Goal: Book appointment/travel/reservation

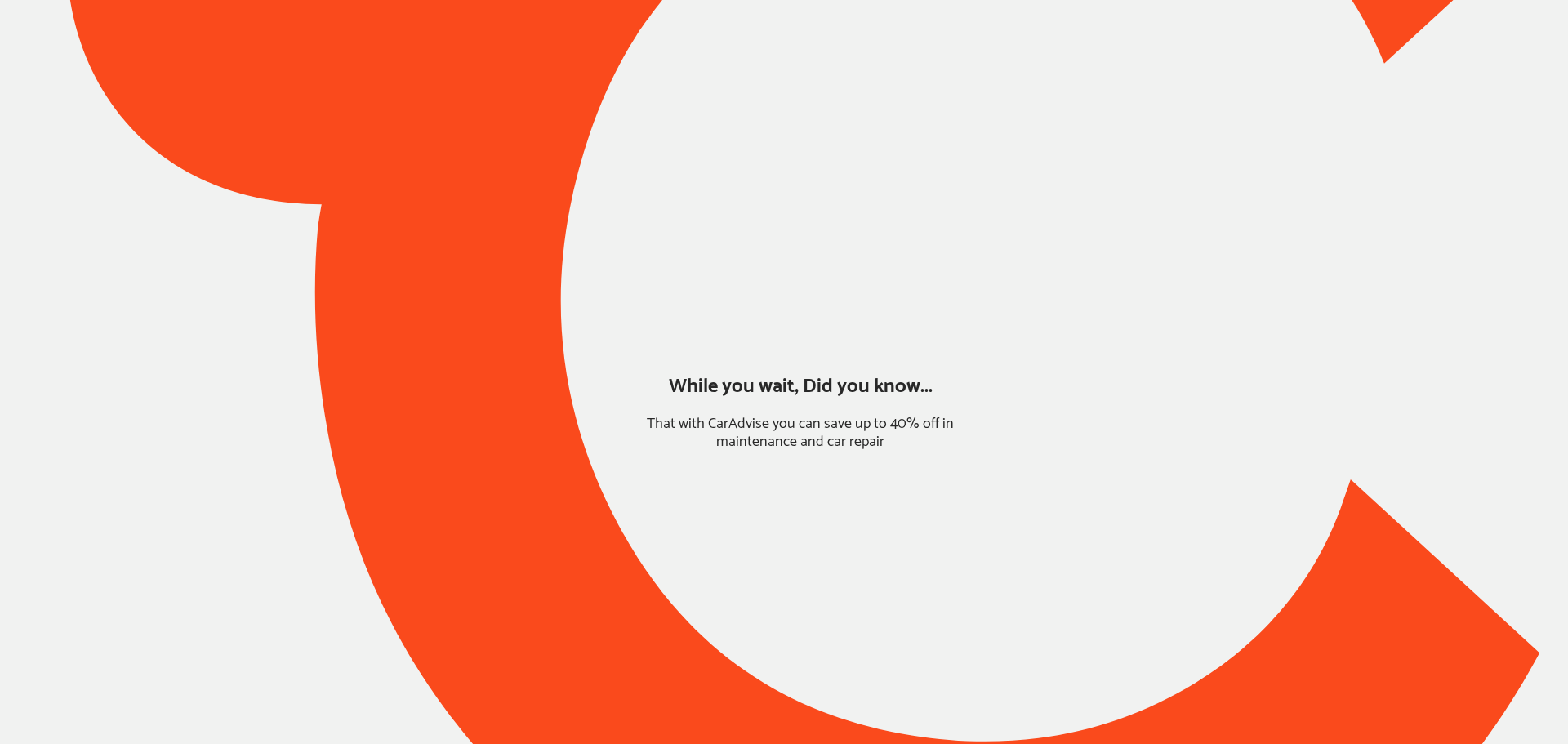
type input "*****"
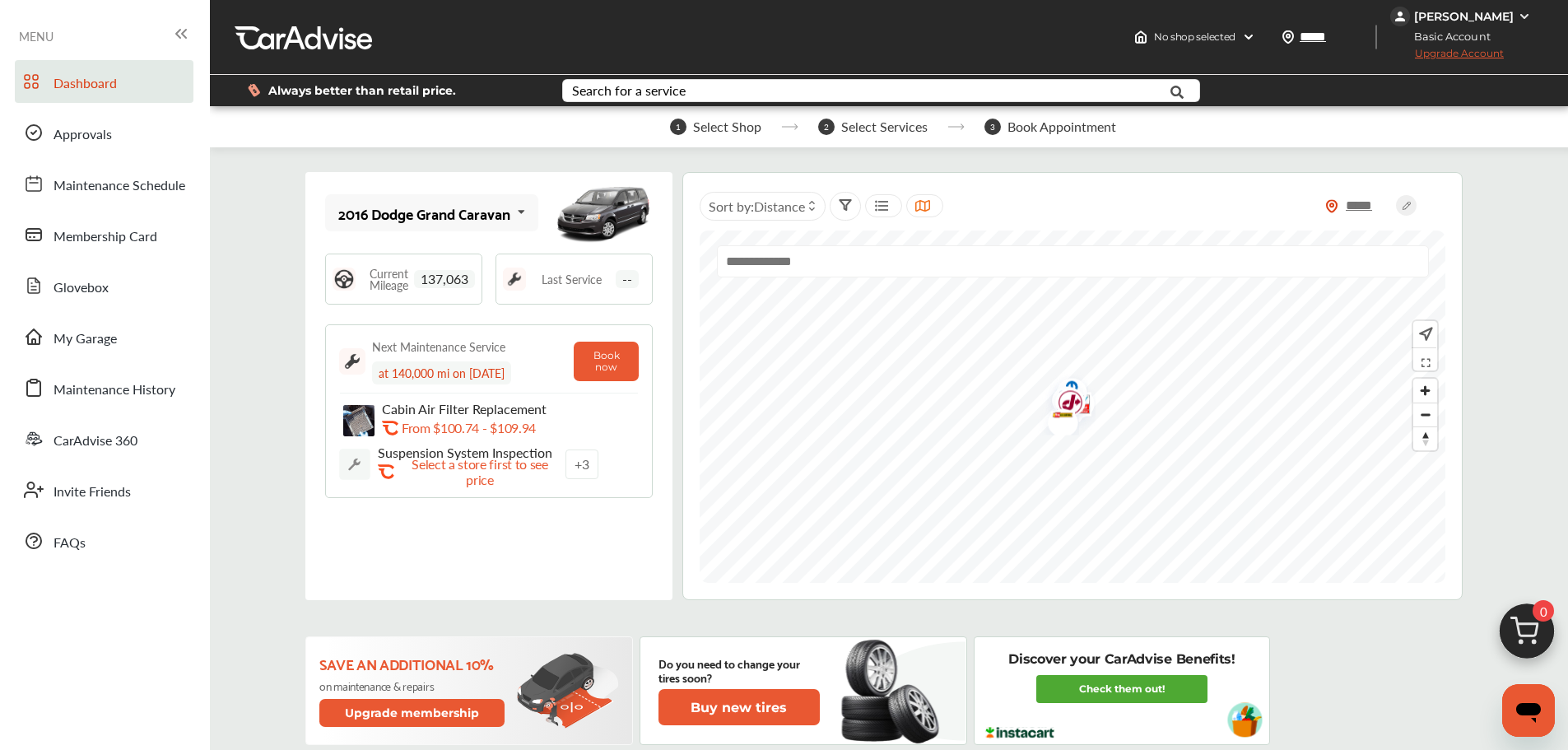
click at [641, 87] on div "Search for a service" at bounding box center [629, 90] width 114 height 14
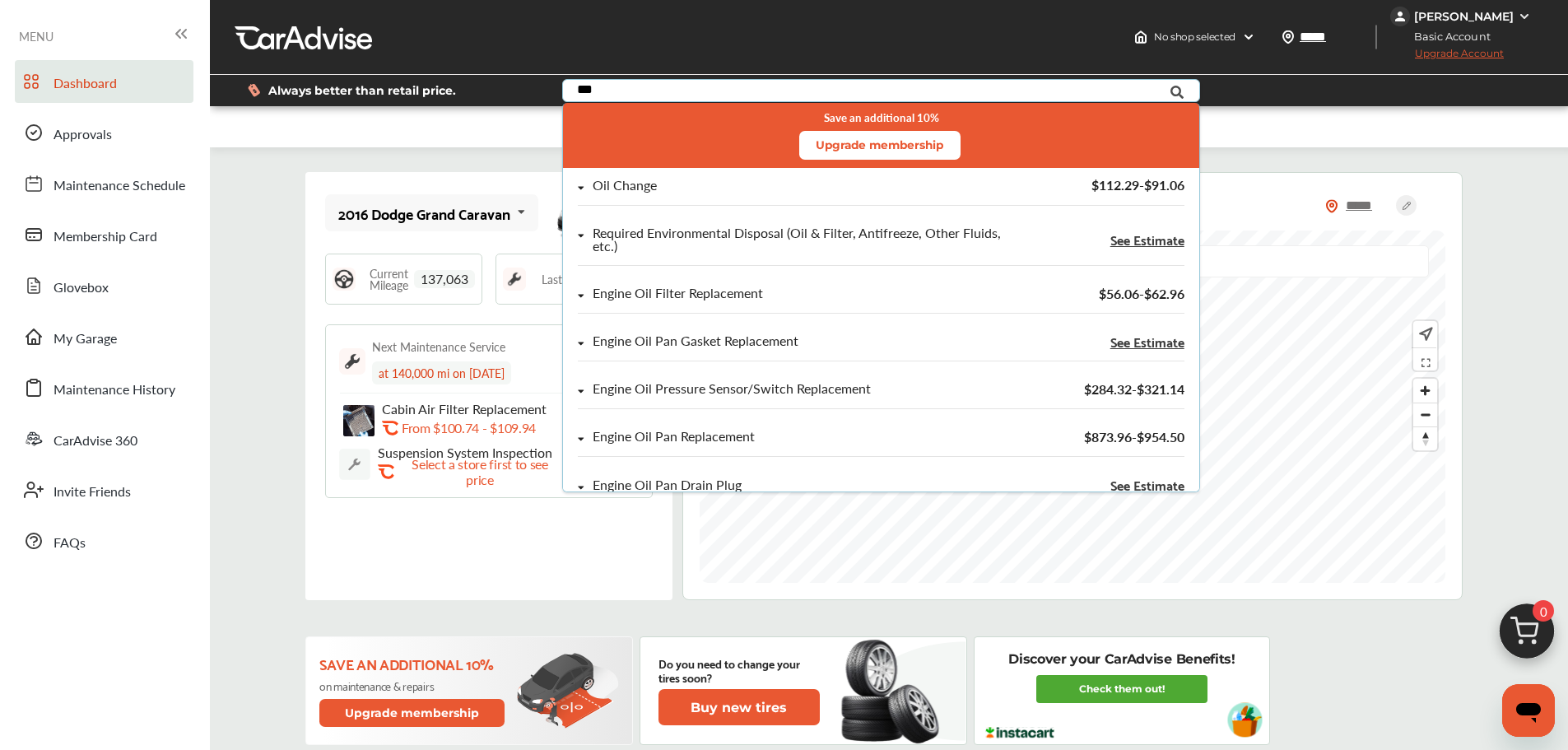
type input "***"
click at [651, 185] on div "Oil Change" at bounding box center [624, 186] width 64 height 14
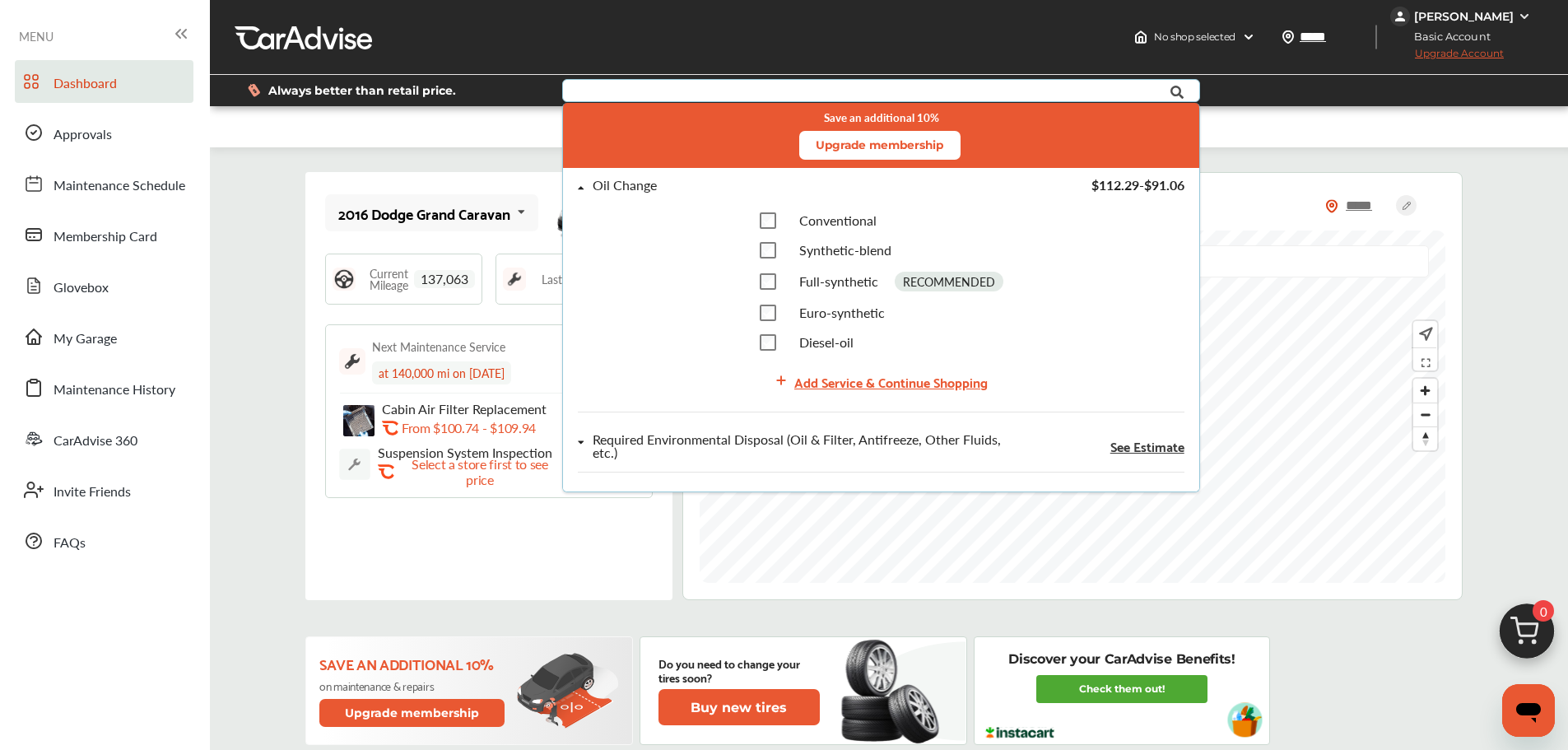
click at [808, 380] on div "Add Service & Continue Shopping" at bounding box center [891, 382] width 193 height 23
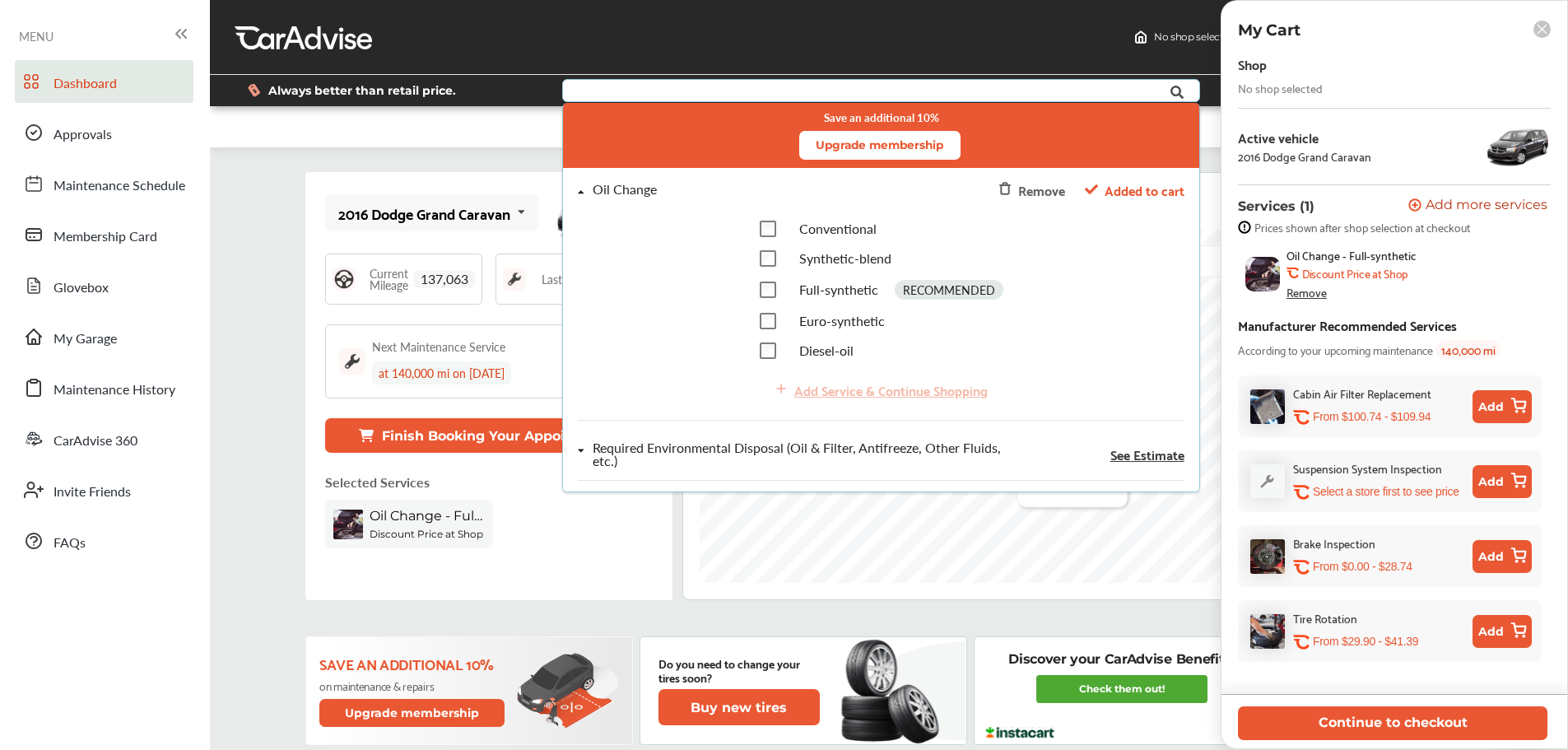
click at [1189, 709] on button "Continue to checkout" at bounding box center [1392, 723] width 309 height 33
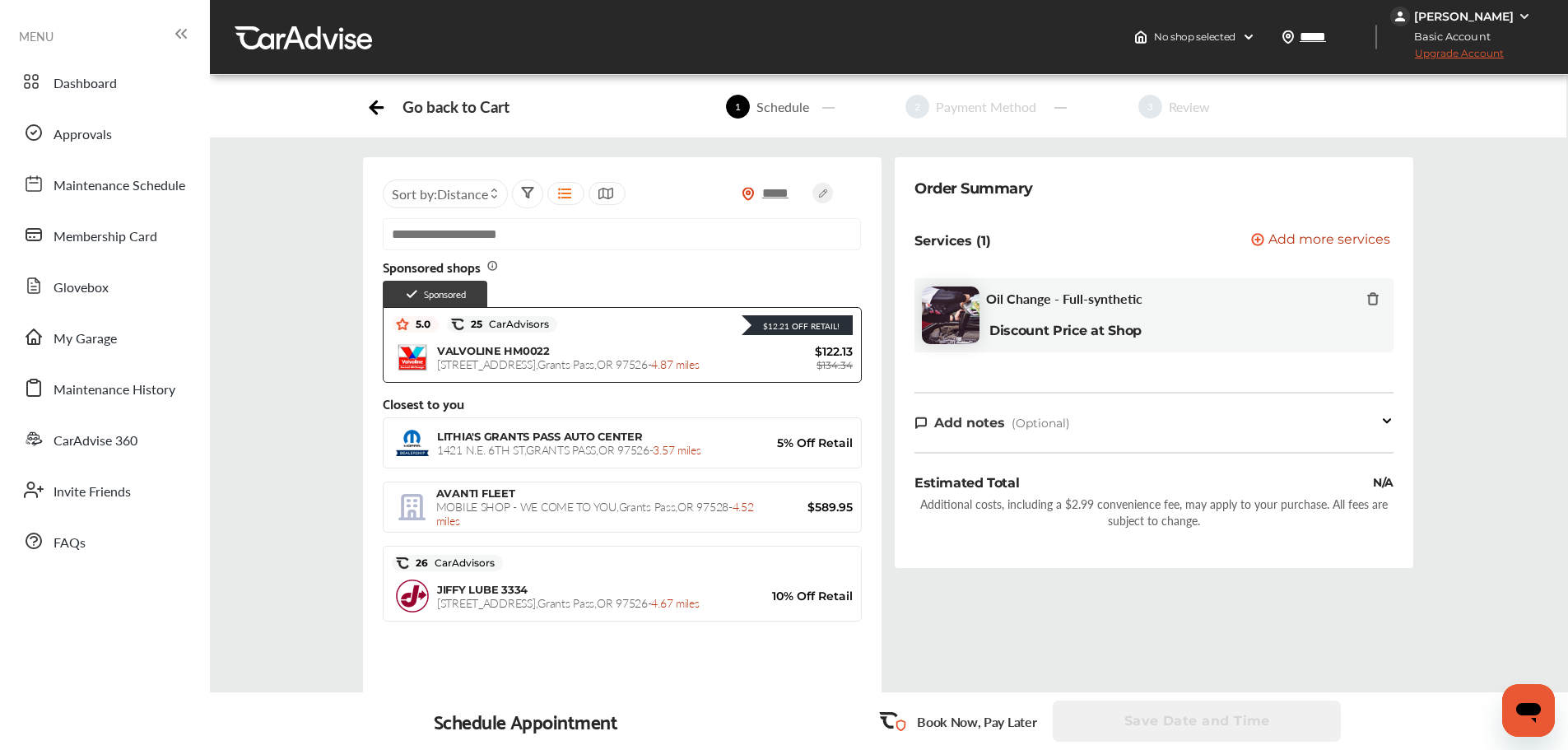
click at [623, 589] on div "JIFFY LUBE [STREET_ADDRESS] - 4.67 miles" at bounding box center [595, 597] width 317 height 27
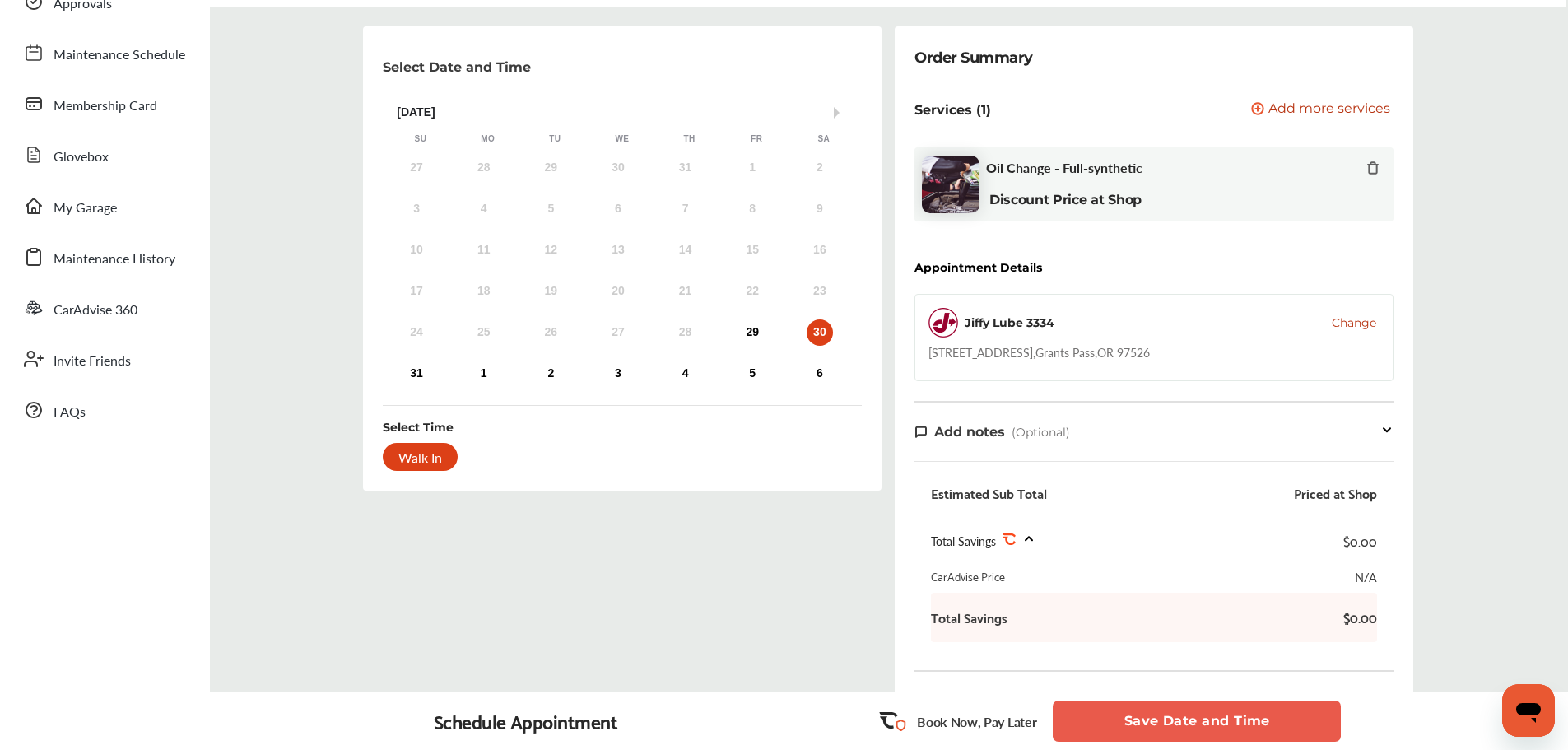
scroll to position [126, 0]
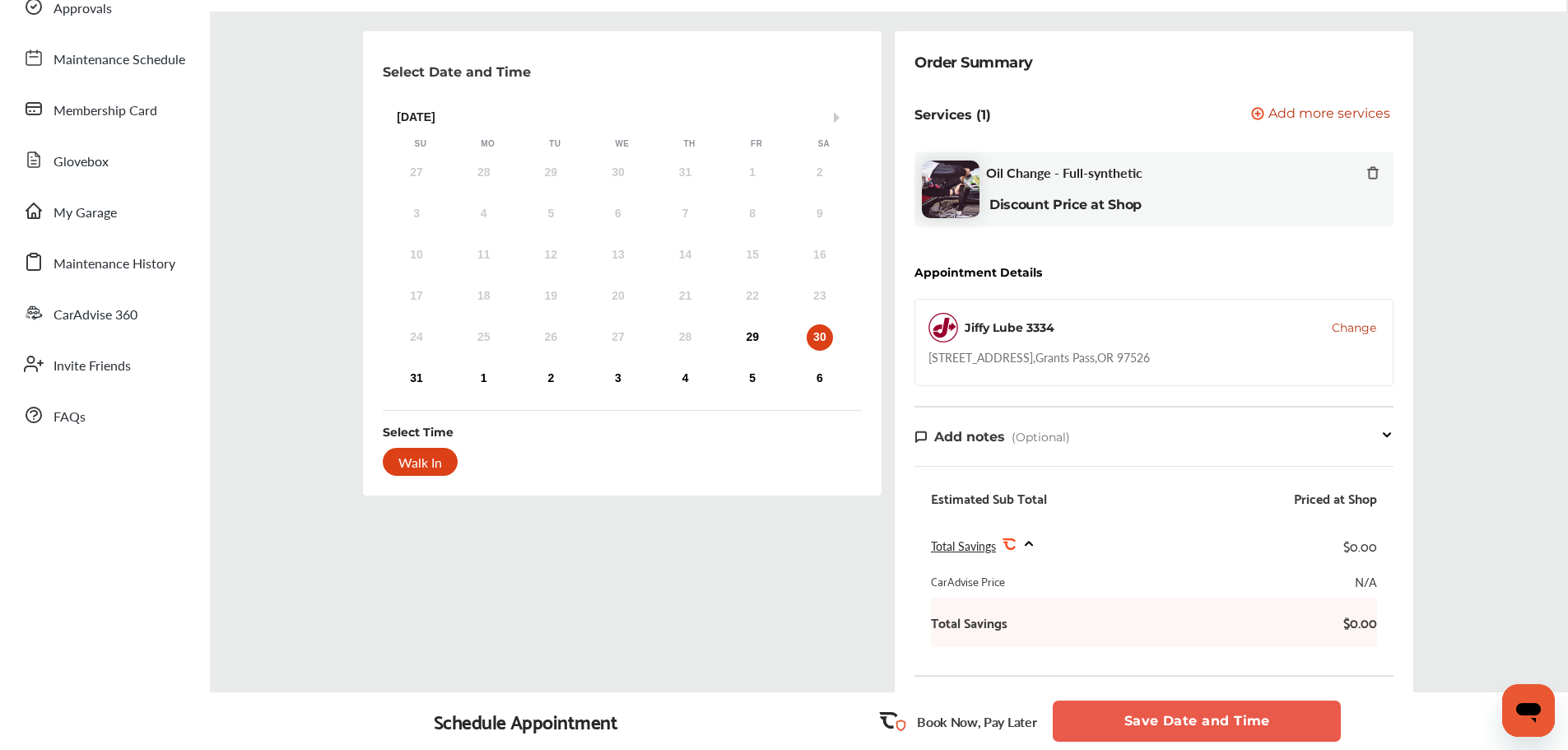
click at [749, 339] on div "29" at bounding box center [752, 338] width 26 height 26
click at [1082, 709] on button "Save Date and Time" at bounding box center [1196, 721] width 288 height 42
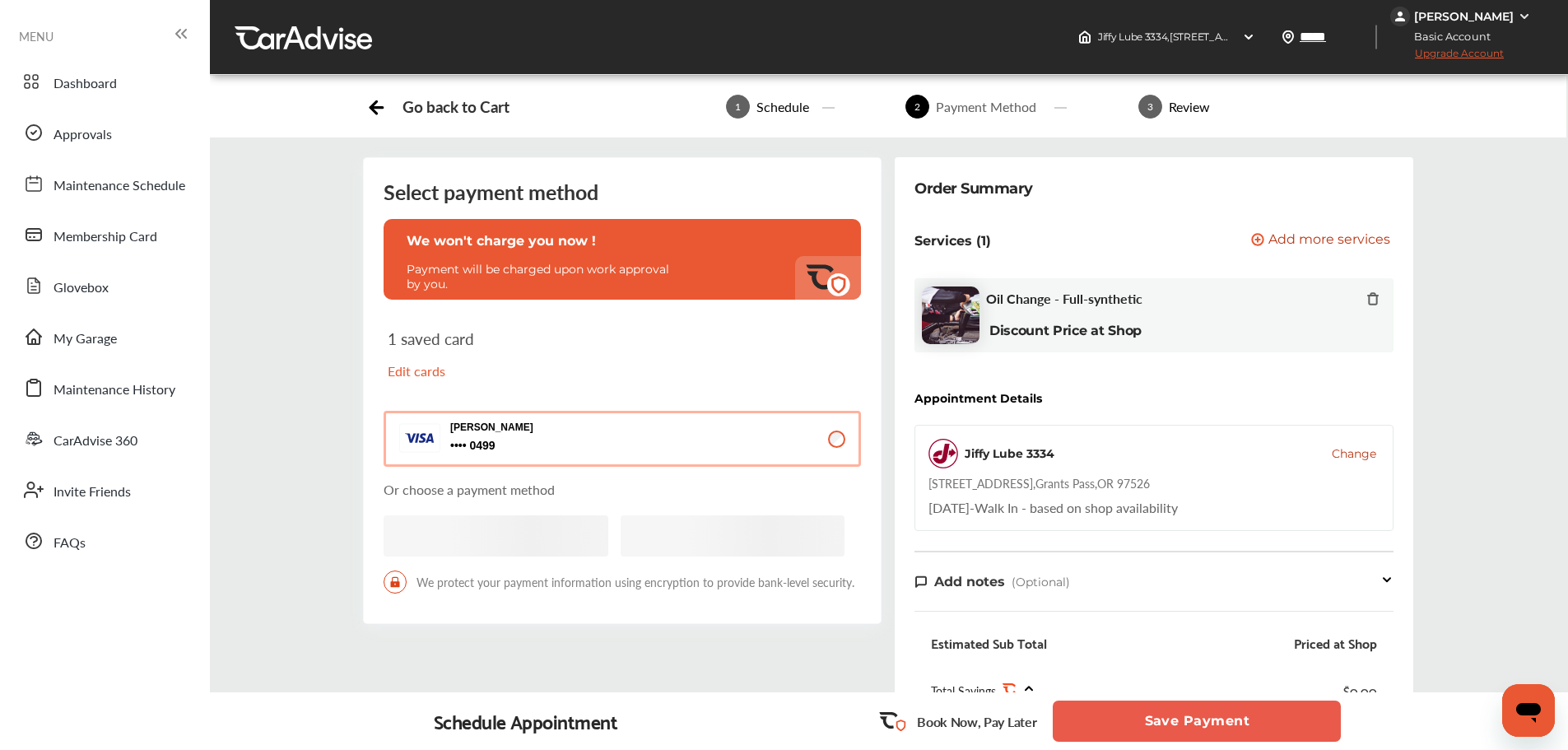
click at [1115, 709] on button "Save Payment" at bounding box center [1196, 721] width 288 height 42
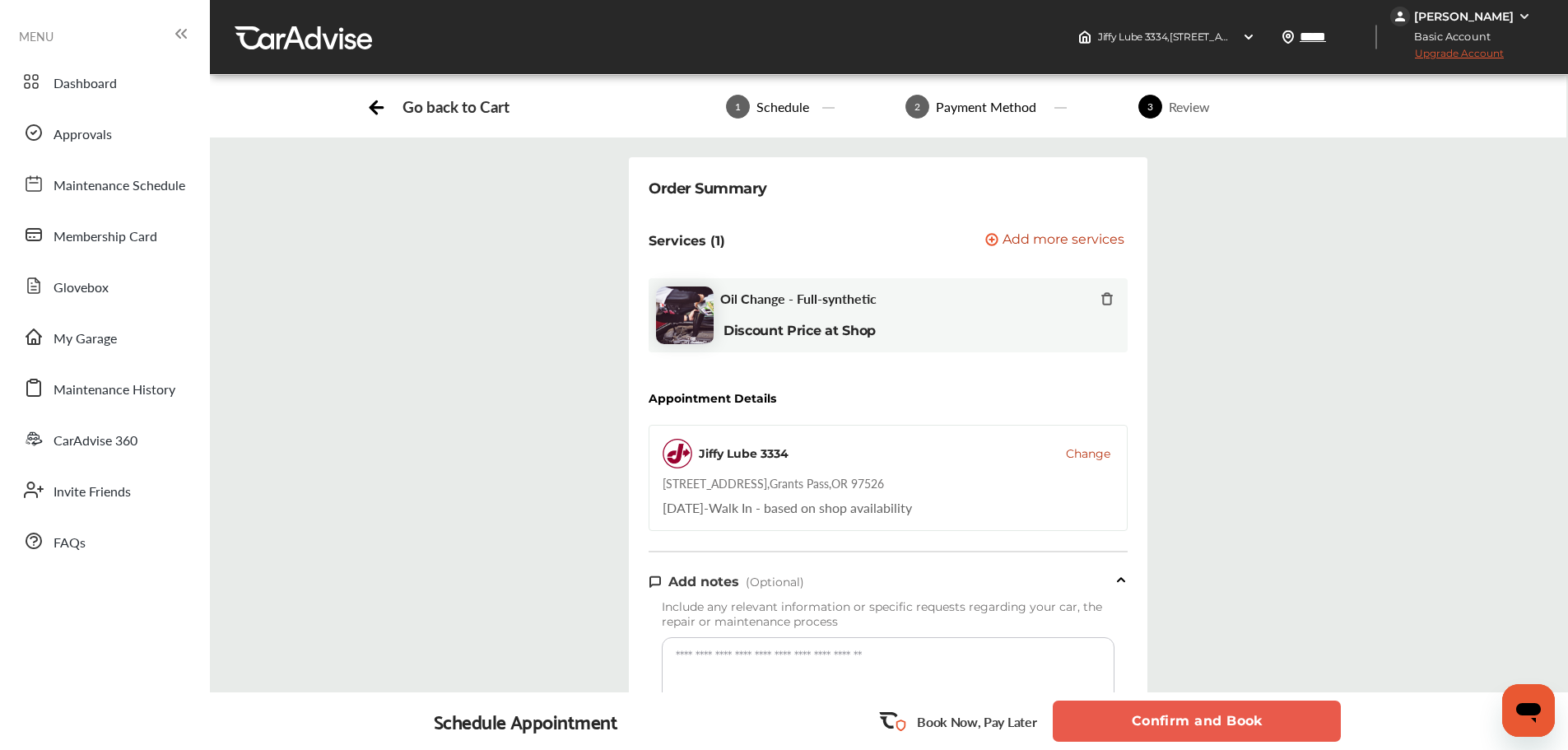
click at [1125, 709] on button "Confirm and Book" at bounding box center [1196, 721] width 288 height 42
